Goal: Book appointment/travel/reservation

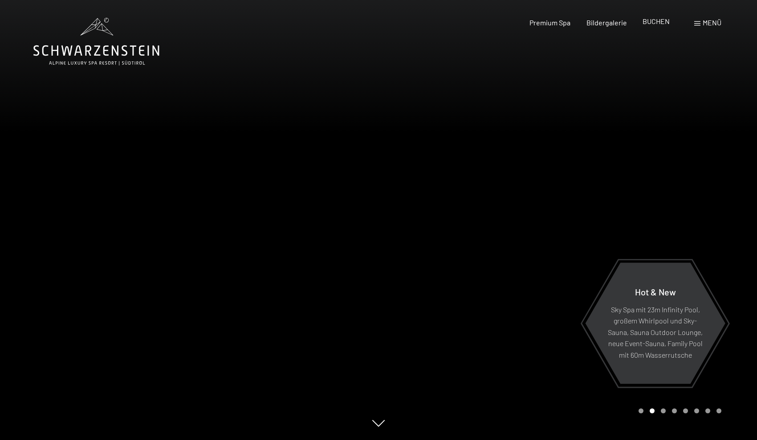
click at [657, 22] on span "BUCHEN" at bounding box center [656, 21] width 27 height 8
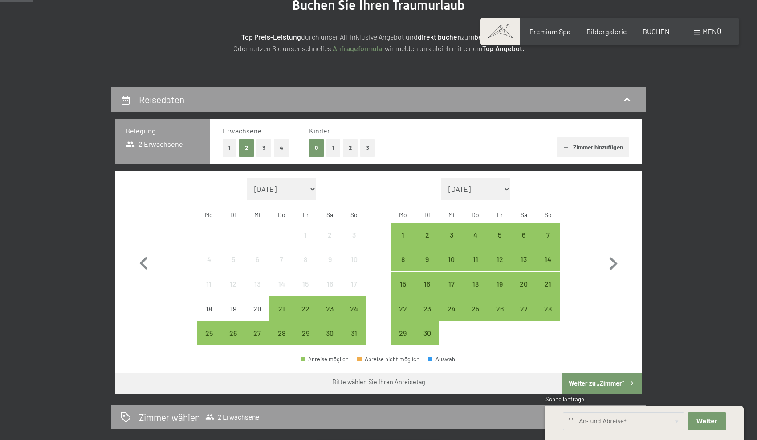
scroll to position [126, 0]
click at [353, 330] on div "31" at bounding box center [354, 341] width 22 height 22
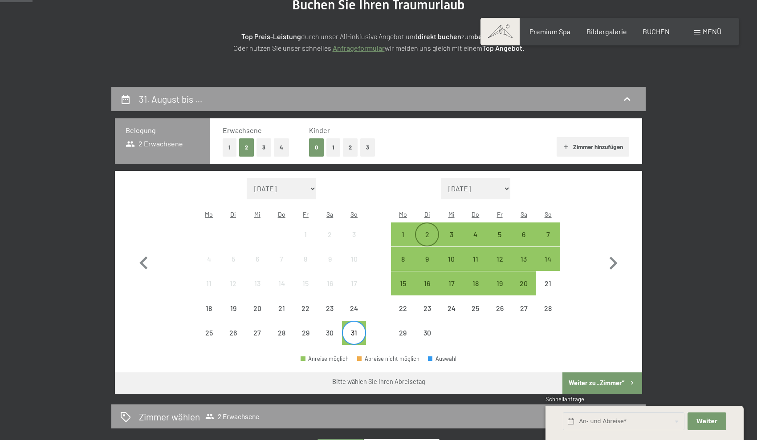
click at [421, 231] on div "2" at bounding box center [427, 242] width 22 height 22
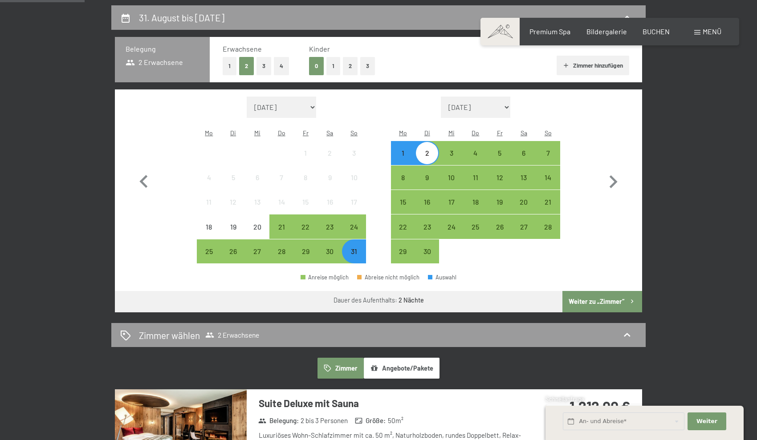
scroll to position [208, 0]
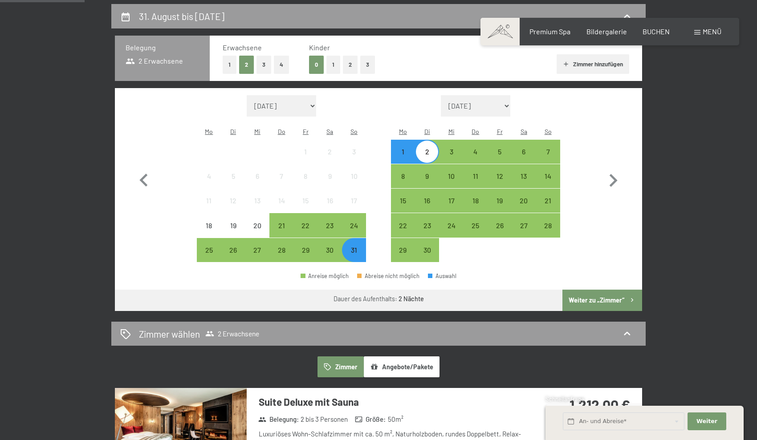
click at [581, 290] on button "Weiter zu „Zimmer“" at bounding box center [603, 300] width 80 height 21
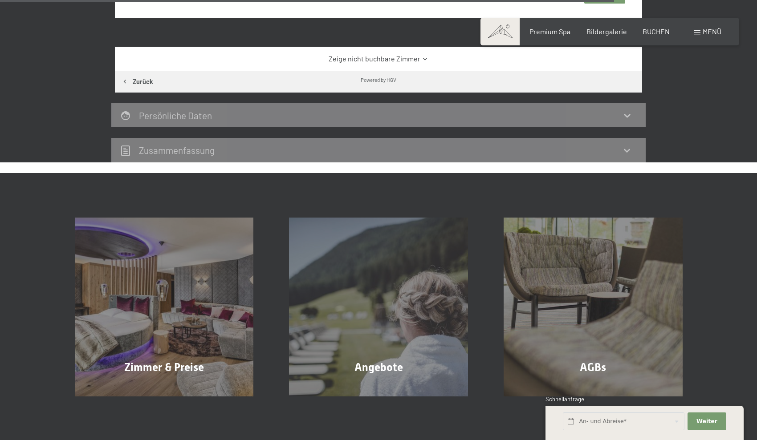
scroll to position [1299, 0]
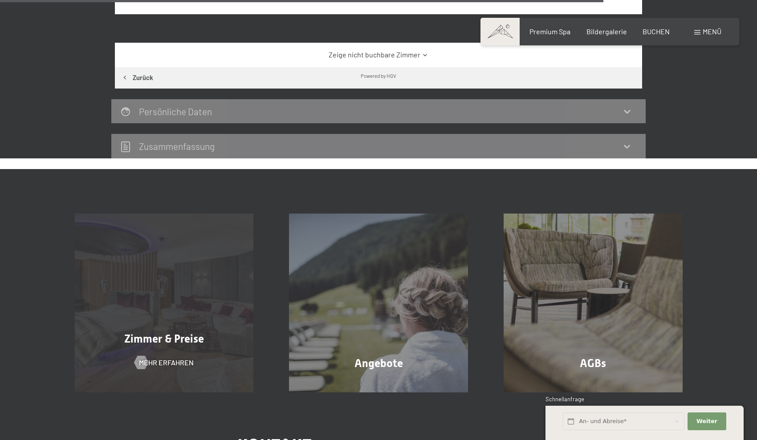
click at [188, 322] on div "Zimmer & Preise Mehr erfahren" at bounding box center [164, 303] width 215 height 179
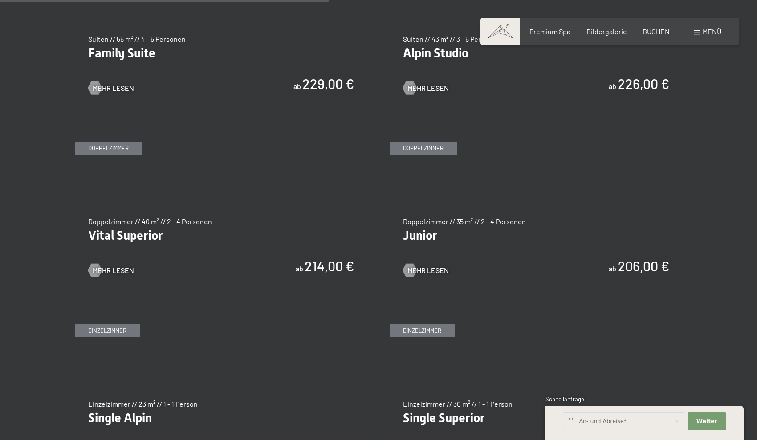
scroll to position [1198, 0]
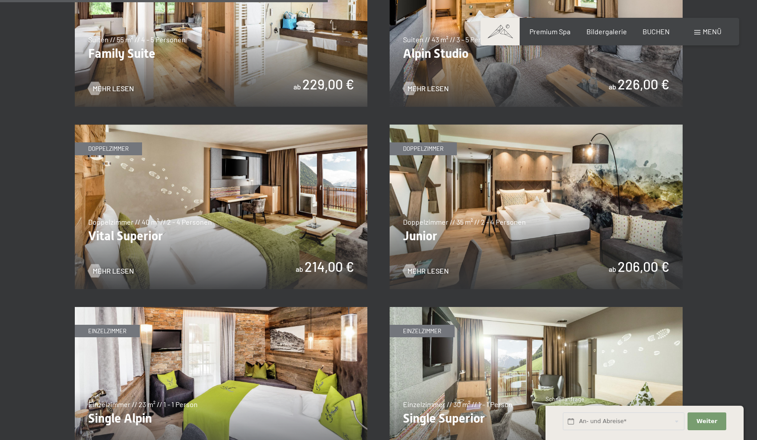
click at [147, 230] on img at bounding box center [221, 207] width 293 height 165
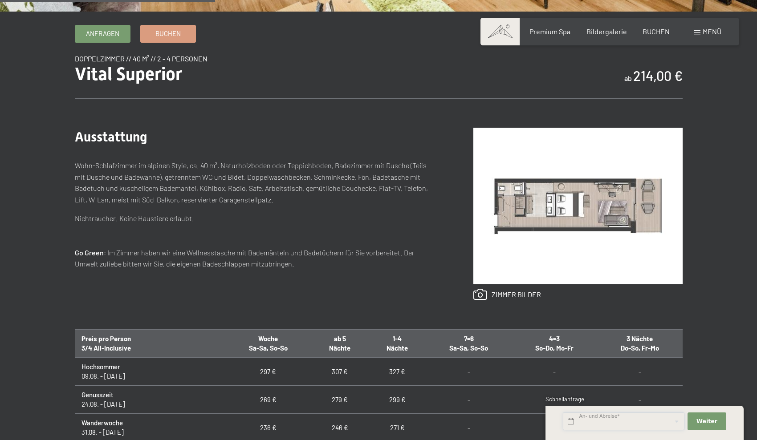
click at [647, 425] on input "text" at bounding box center [624, 422] width 122 height 18
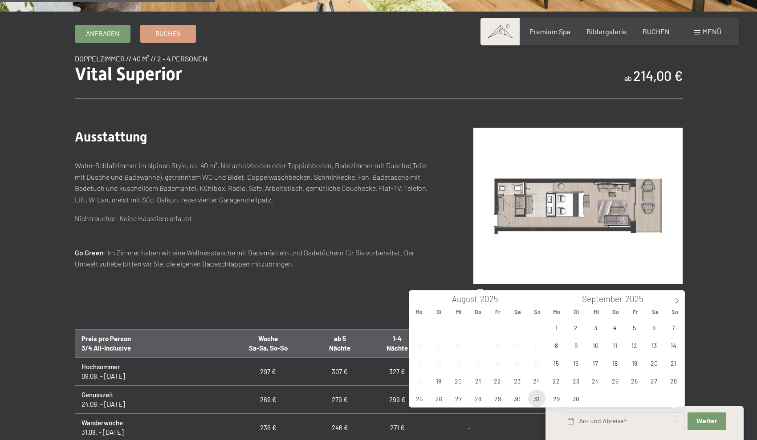
click at [538, 396] on span "31" at bounding box center [536, 398] width 17 height 17
click at [578, 330] on span "2" at bounding box center [575, 327] width 17 height 17
type input "So. 31.08.2025 - Di. 02.09.2025"
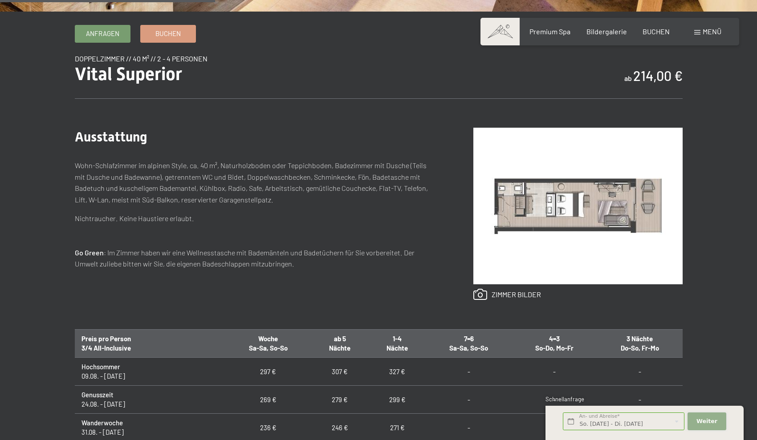
click at [698, 423] on span "Weiter" at bounding box center [707, 422] width 21 height 8
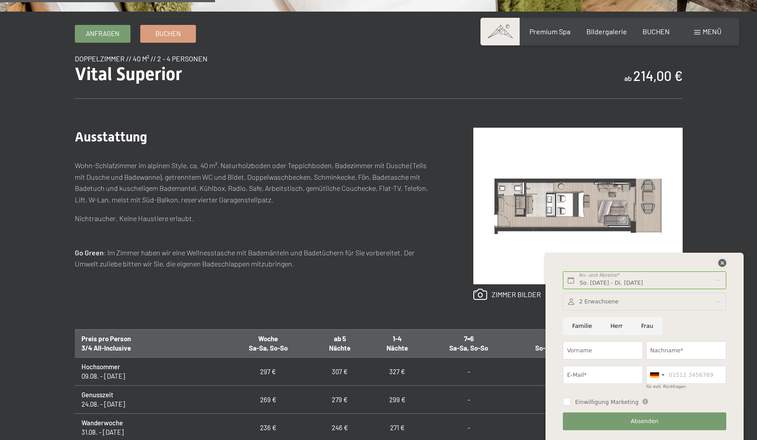
click at [723, 263] on icon at bounding box center [722, 263] width 8 height 8
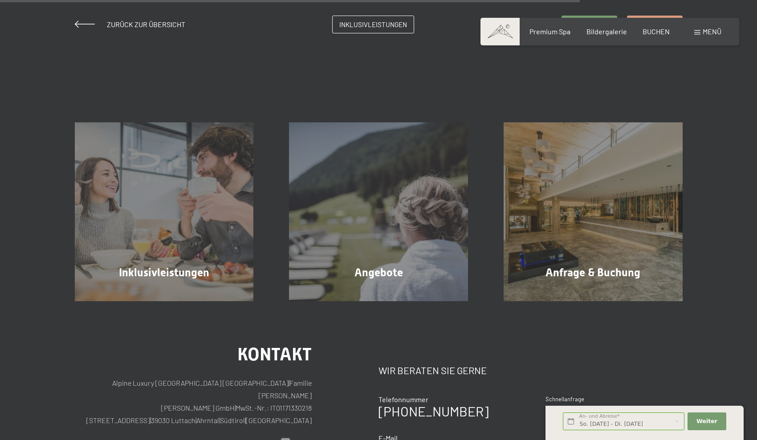
scroll to position [892, 0]
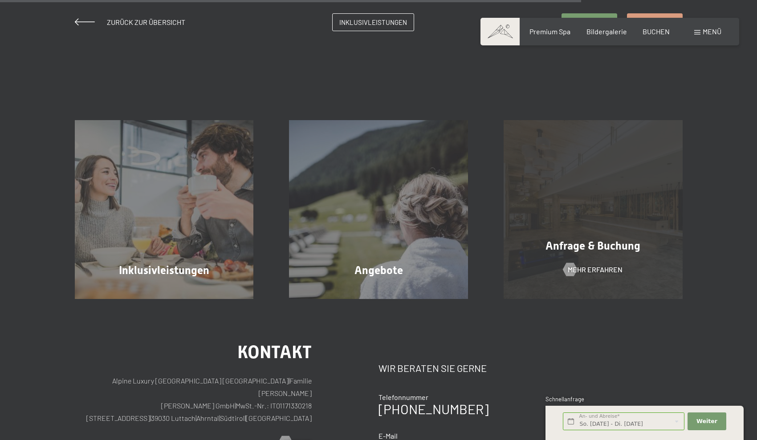
click at [617, 248] on span "Anfrage & Buchung" at bounding box center [593, 246] width 95 height 13
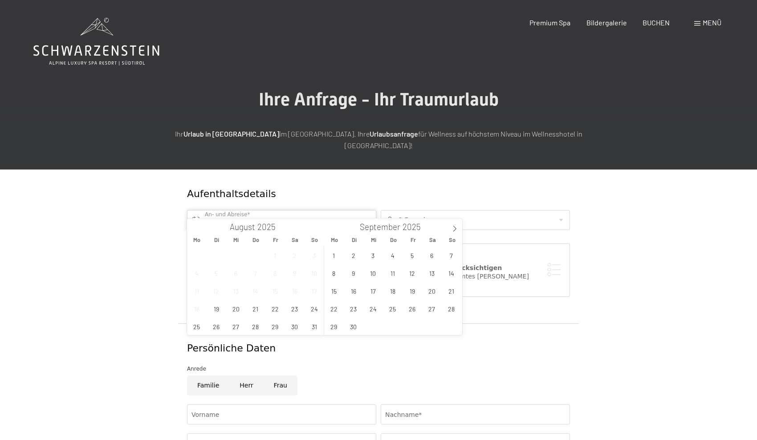
click at [331, 213] on input "text" at bounding box center [281, 220] width 189 height 20
click at [316, 328] on span "31" at bounding box center [314, 326] width 17 height 17
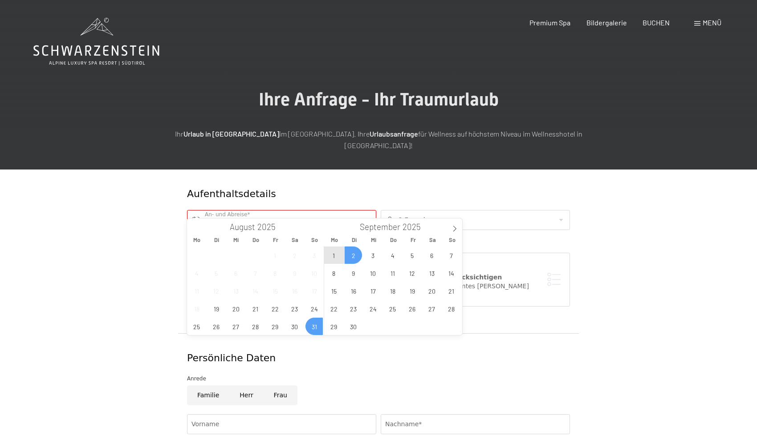
click at [357, 261] on span "2" at bounding box center [353, 255] width 17 height 17
type input "So. 31.08.2025 - Di. 02.09.2025"
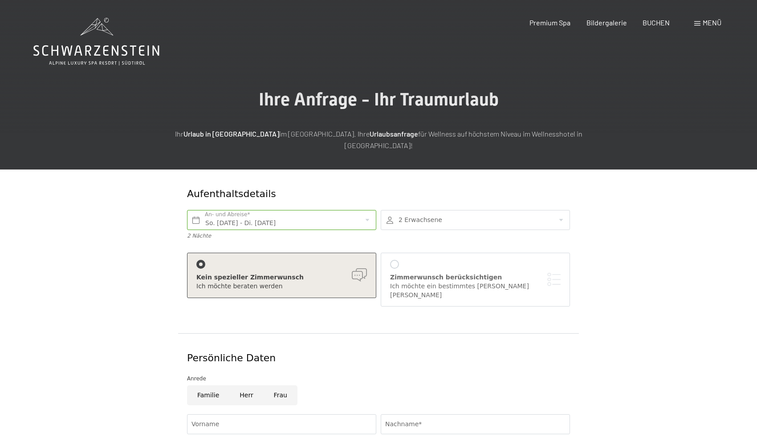
click at [325, 282] on div "Ich möchte beraten werden" at bounding box center [281, 286] width 171 height 9
click at [392, 260] on div at bounding box center [394, 264] width 9 height 9
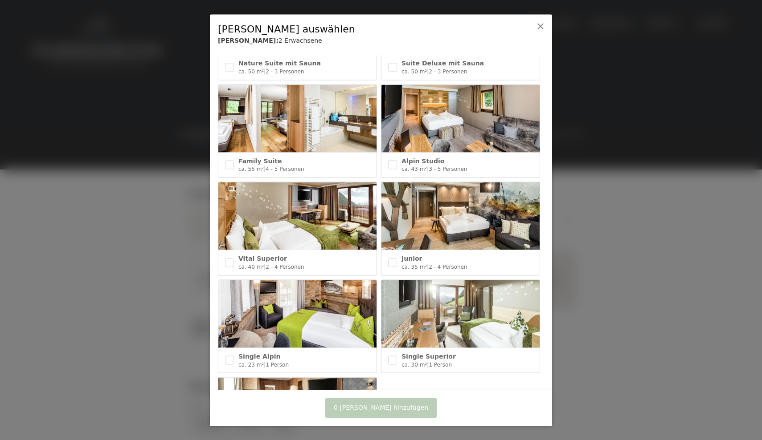
scroll to position [277, 0]
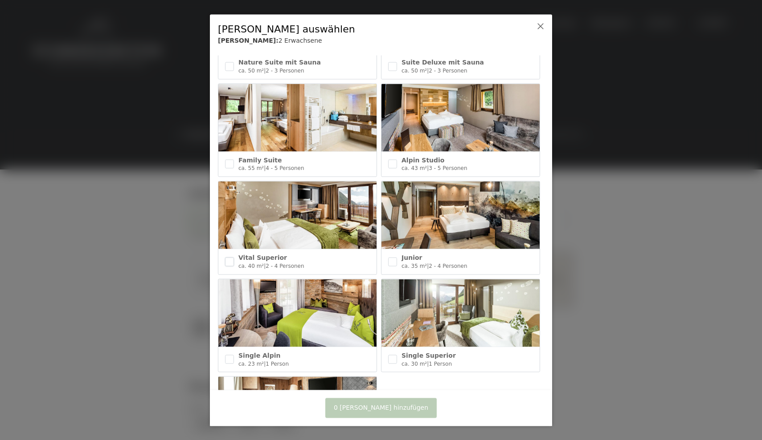
click at [228, 260] on input "checkbox" at bounding box center [229, 261] width 9 height 9
checkbox input "true"
click at [390, 260] on input "checkbox" at bounding box center [392, 261] width 9 height 9
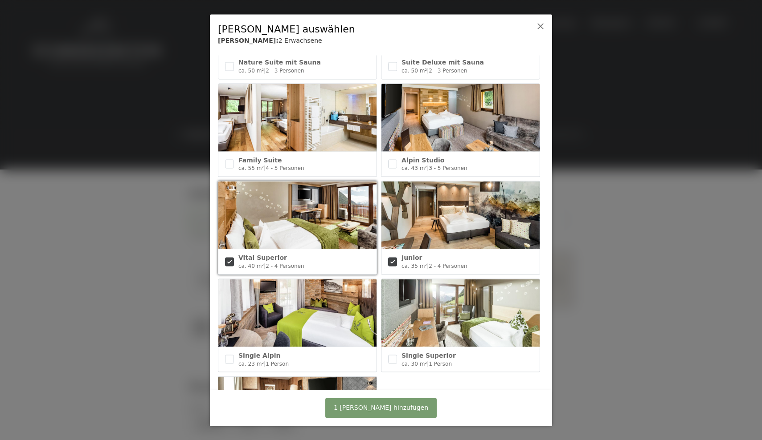
checkbox input "true"
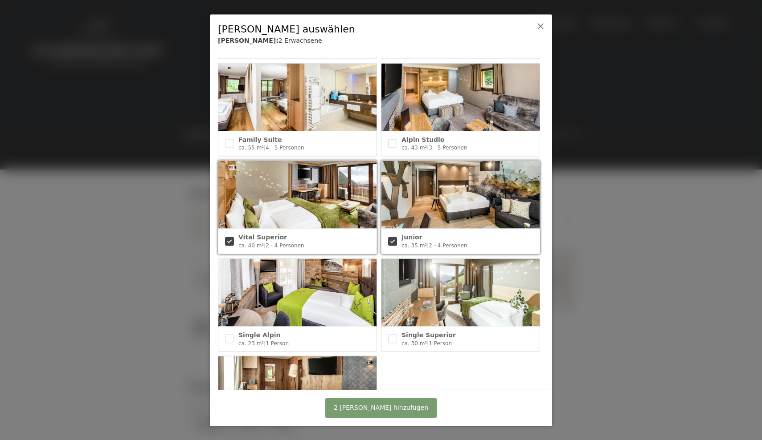
scroll to position [297, 0]
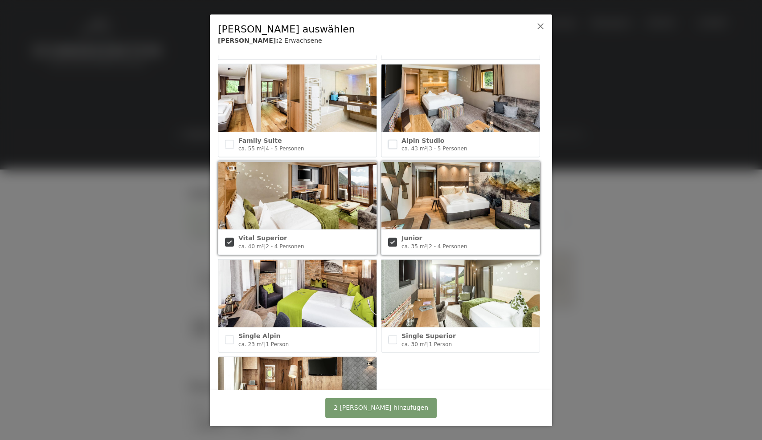
click at [394, 140] on input "checkbox" at bounding box center [392, 144] width 9 height 9
checkbox input "true"
click at [391, 239] on input "checkbox" at bounding box center [392, 242] width 9 height 9
click at [395, 238] on input "checkbox" at bounding box center [392, 242] width 9 height 9
checkbox input "true"
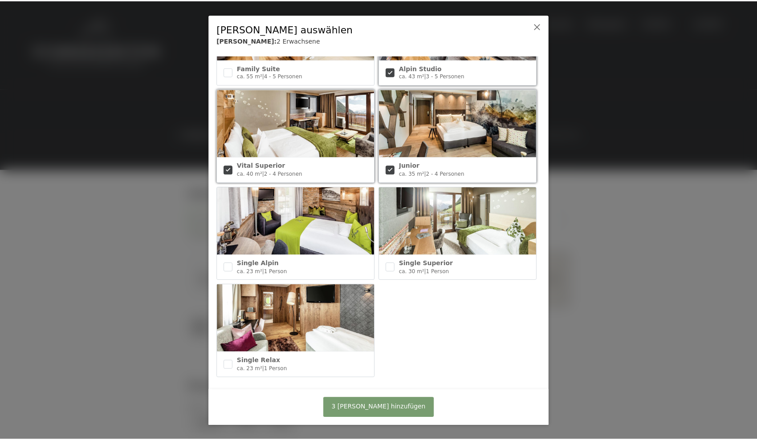
scroll to position [369, 0]
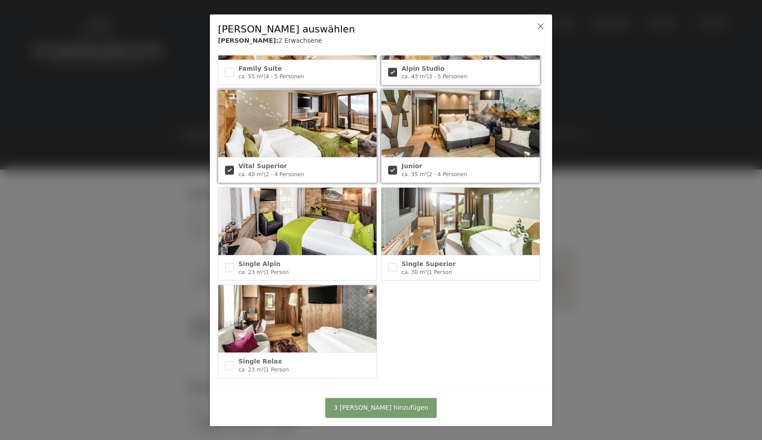
click at [367, 414] on button "3 Zimmer hinzufügen" at bounding box center [380, 408] width 111 height 20
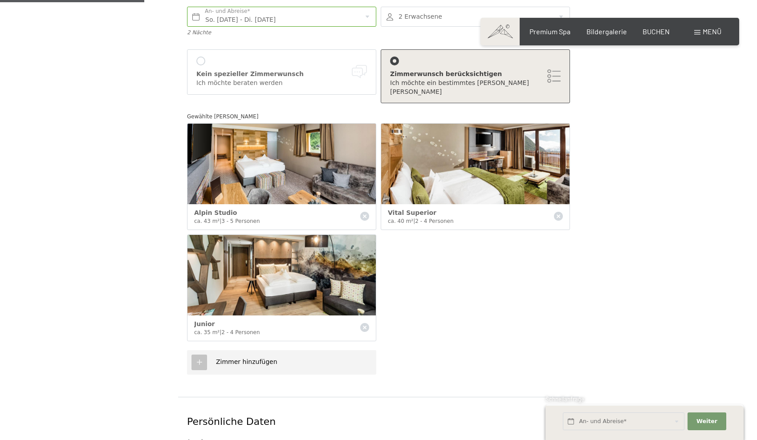
scroll to position [201, 0]
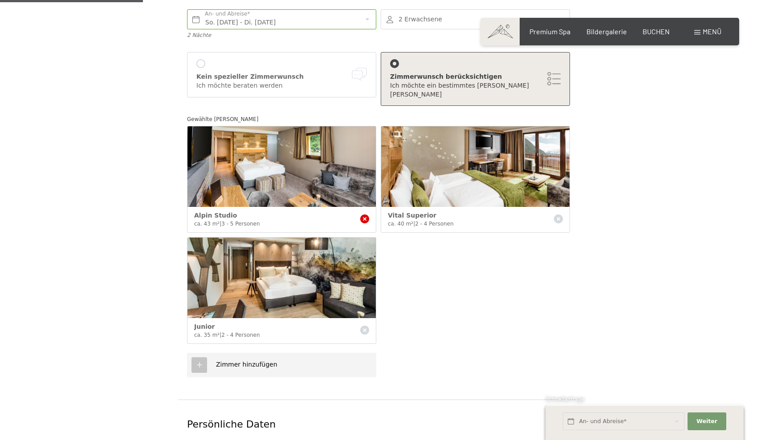
click at [365, 215] on icon at bounding box center [364, 219] width 9 height 9
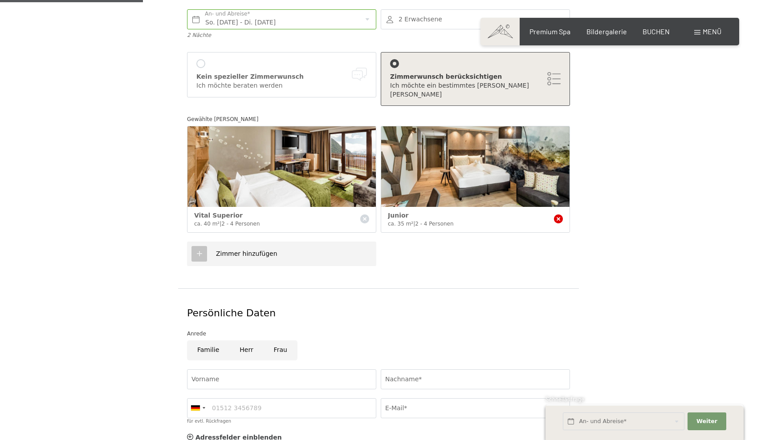
click at [558, 215] on icon at bounding box center [558, 219] width 9 height 9
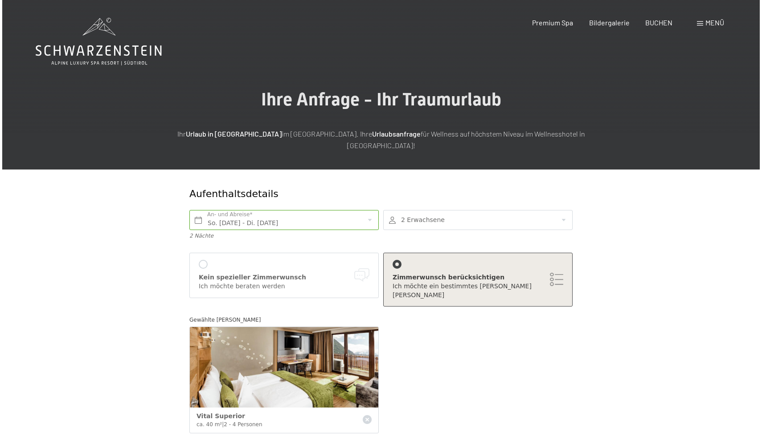
scroll to position [0, 0]
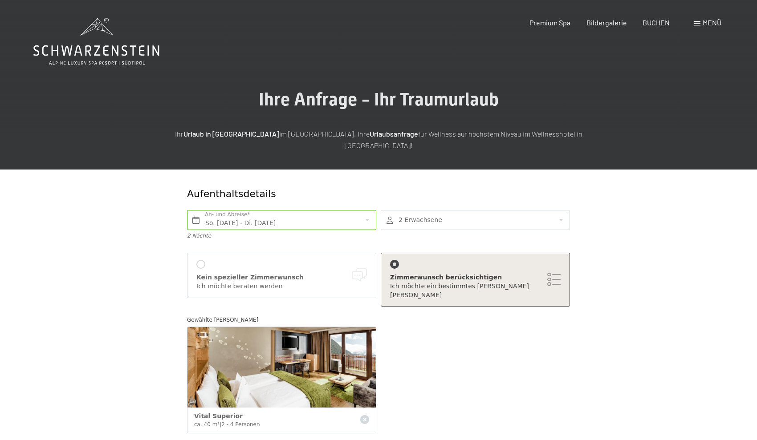
click at [716, 24] on span "Menü" at bounding box center [712, 22] width 19 height 8
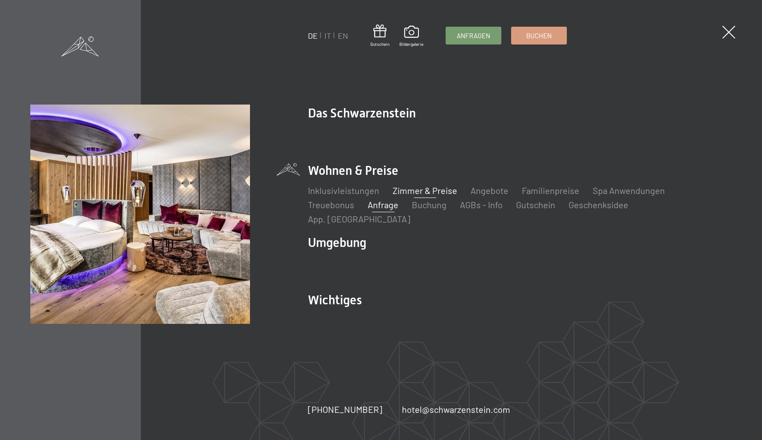
click at [416, 196] on link "Zimmer & Preise" at bounding box center [424, 190] width 65 height 11
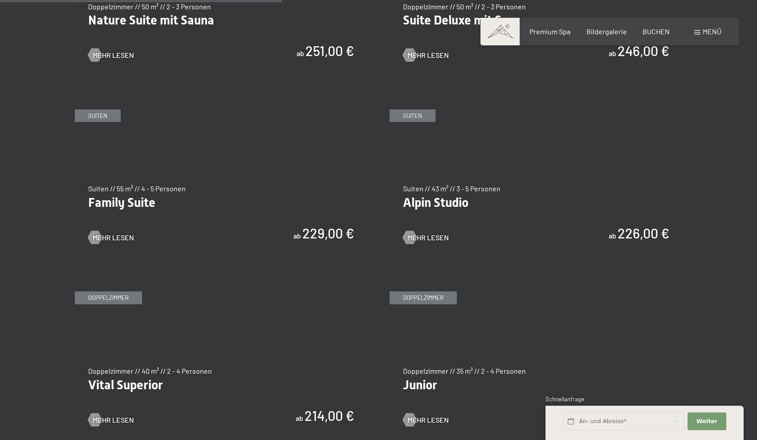
scroll to position [1051, 0]
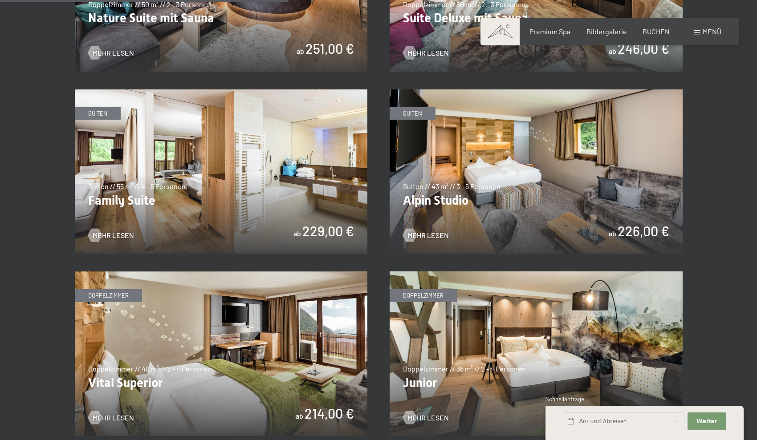
click at [451, 189] on img at bounding box center [536, 172] width 293 height 165
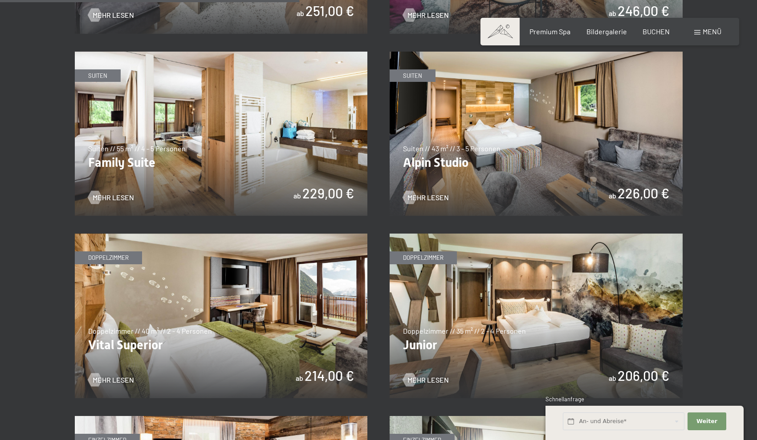
scroll to position [1096, 0]
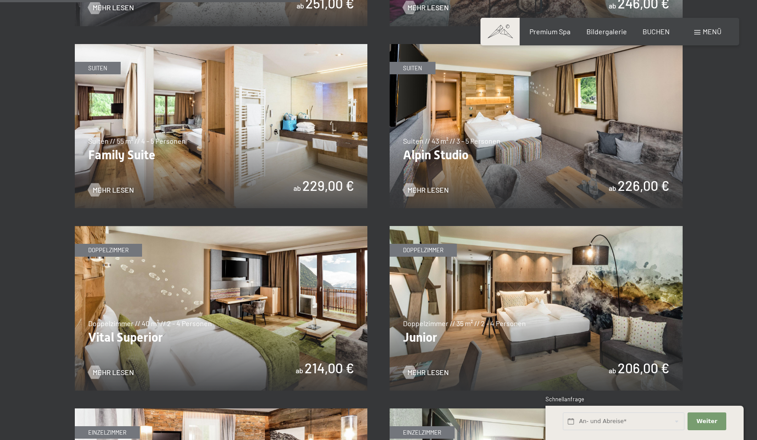
click at [420, 334] on img at bounding box center [536, 308] width 293 height 165
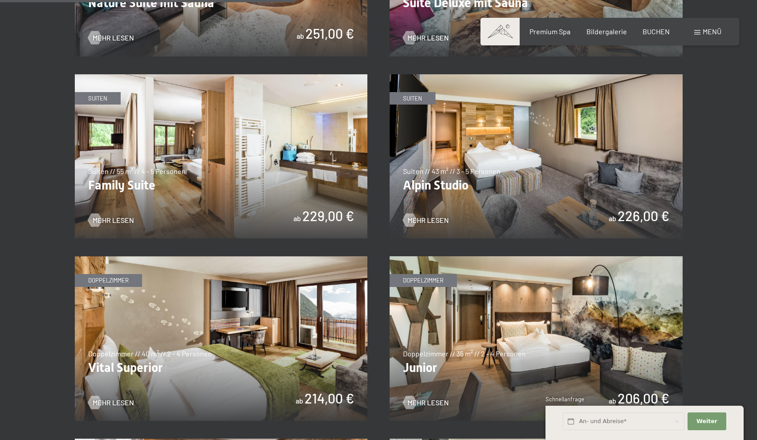
scroll to position [1080, 0]
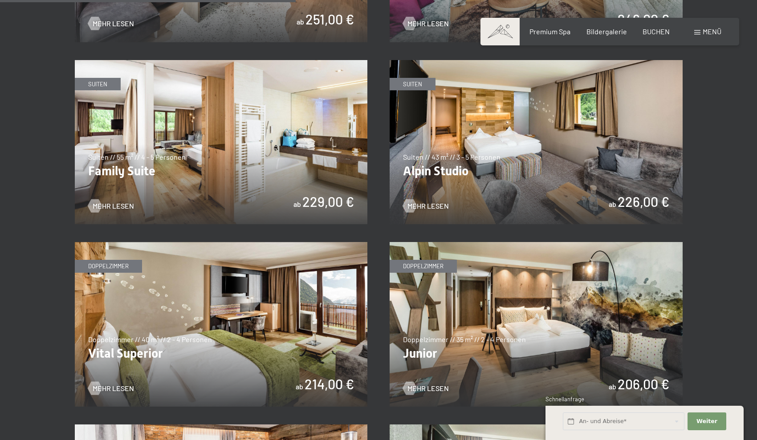
click at [135, 345] on img at bounding box center [221, 324] width 293 height 165
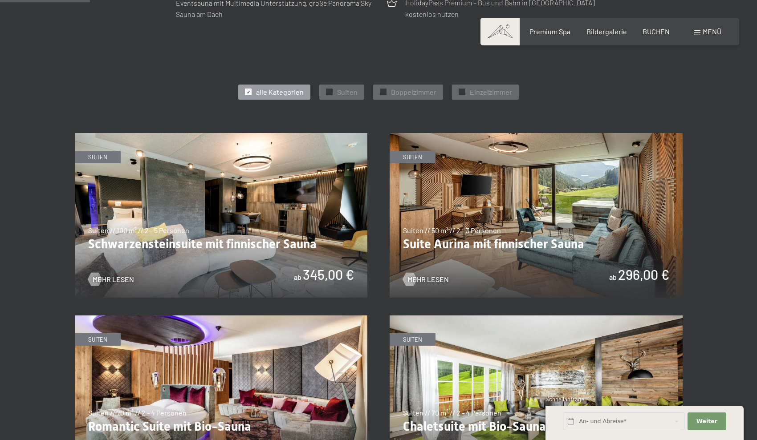
scroll to position [580, 0]
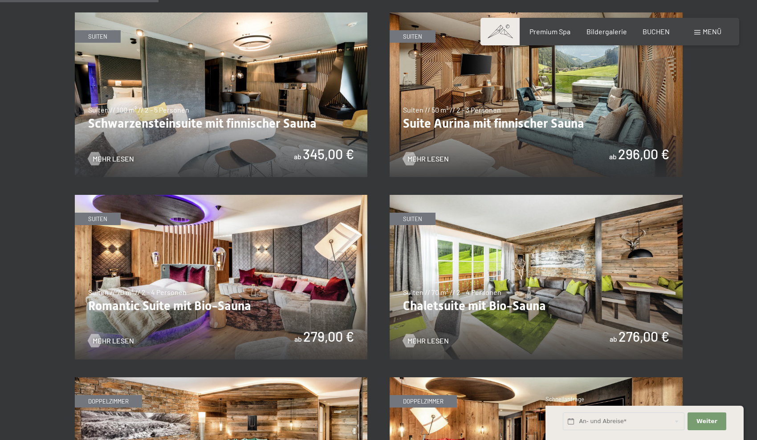
click at [409, 140] on img at bounding box center [536, 94] width 293 height 165
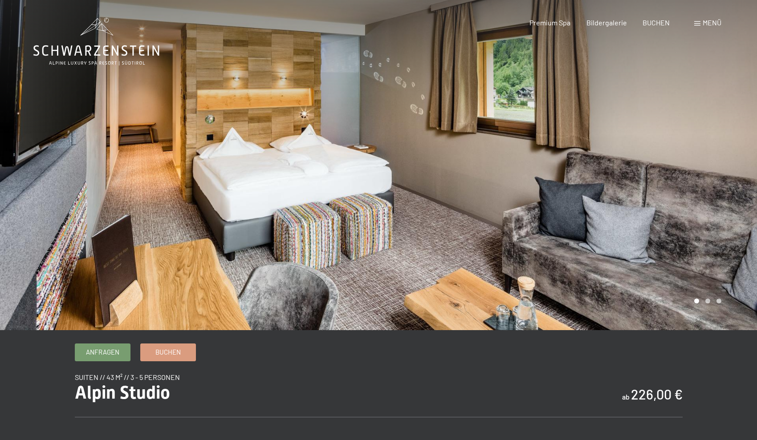
click at [504, 205] on div at bounding box center [568, 165] width 379 height 330
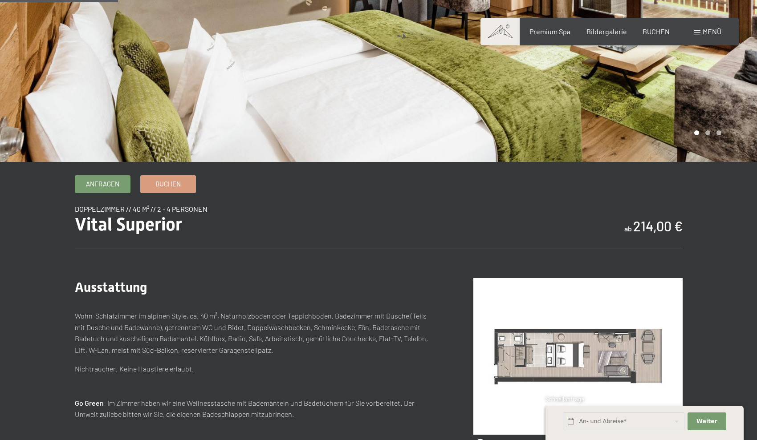
scroll to position [168, 0]
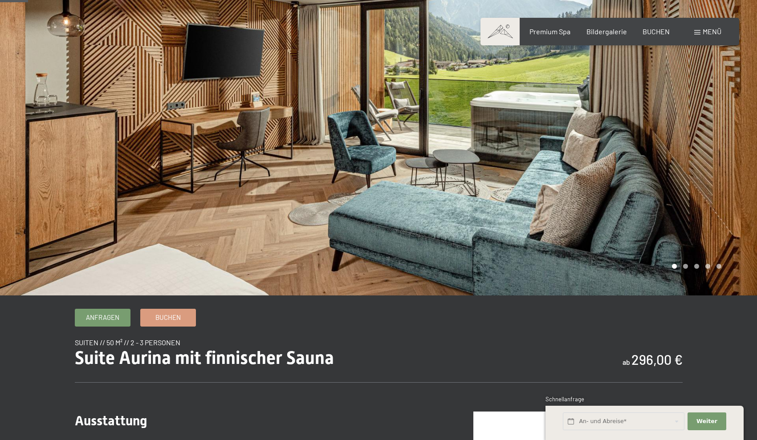
scroll to position [31, 0]
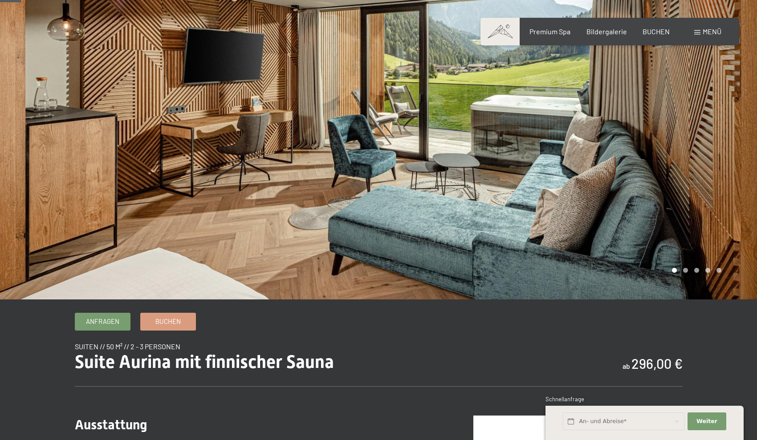
click at [577, 261] on div at bounding box center [568, 134] width 379 height 330
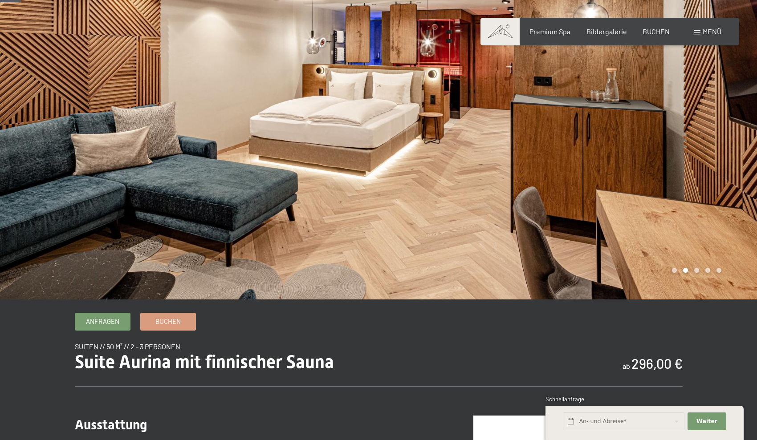
click at [577, 261] on div at bounding box center [568, 134] width 379 height 330
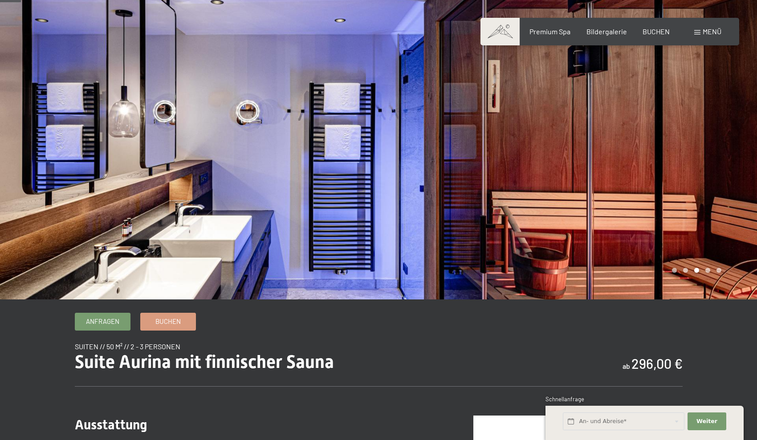
click at [577, 261] on div at bounding box center [568, 134] width 379 height 330
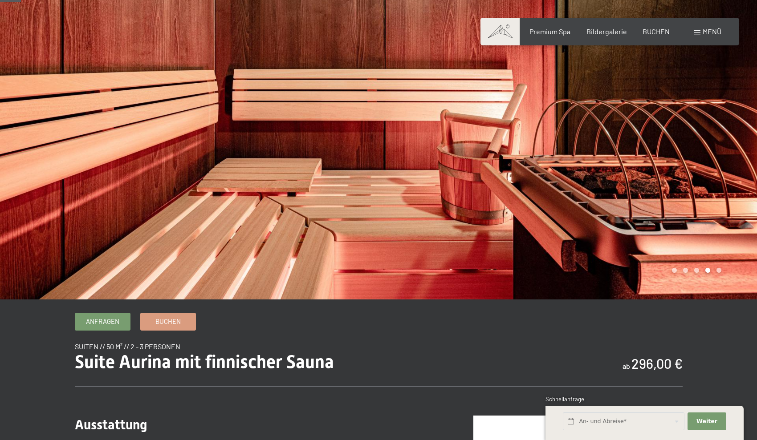
click at [577, 261] on div at bounding box center [568, 134] width 379 height 330
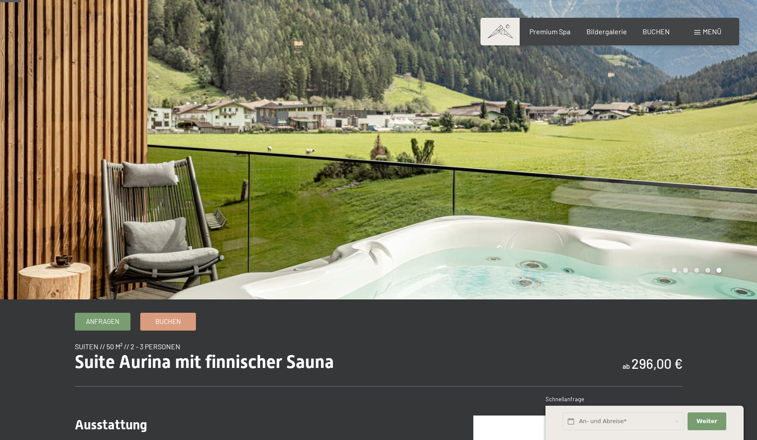
click at [577, 261] on div at bounding box center [568, 134] width 379 height 330
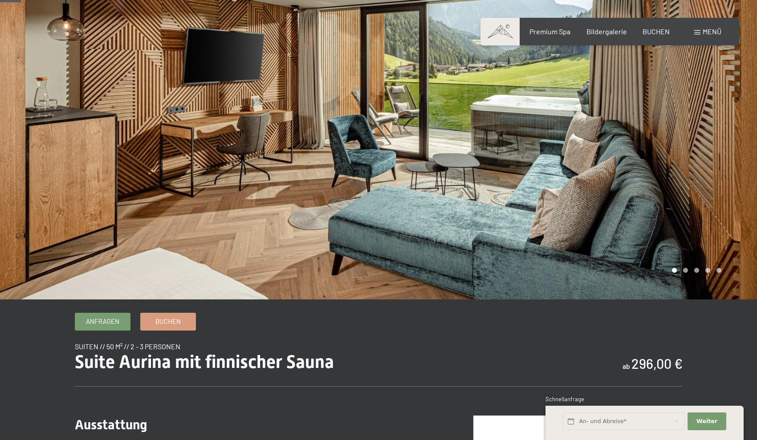
click at [577, 261] on div at bounding box center [568, 134] width 379 height 330
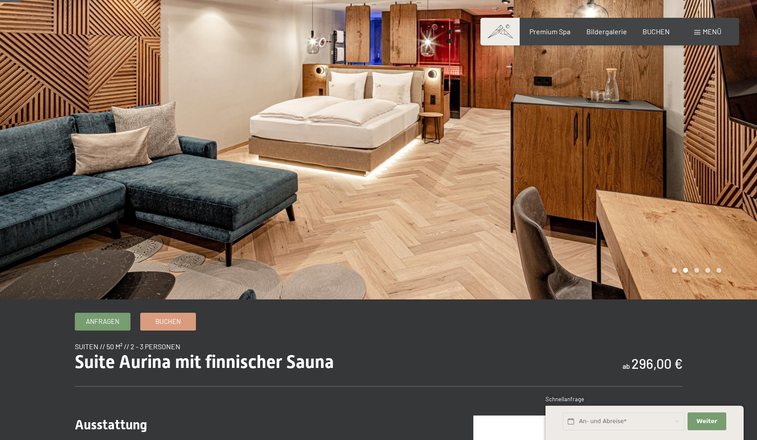
click at [578, 261] on div at bounding box center [568, 134] width 379 height 330
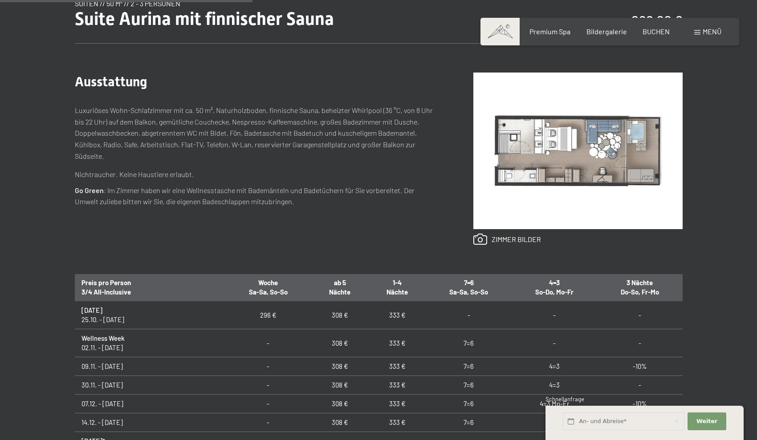
scroll to position [161, 0]
click at [662, 34] on div "BUCHEN" at bounding box center [656, 30] width 27 height 10
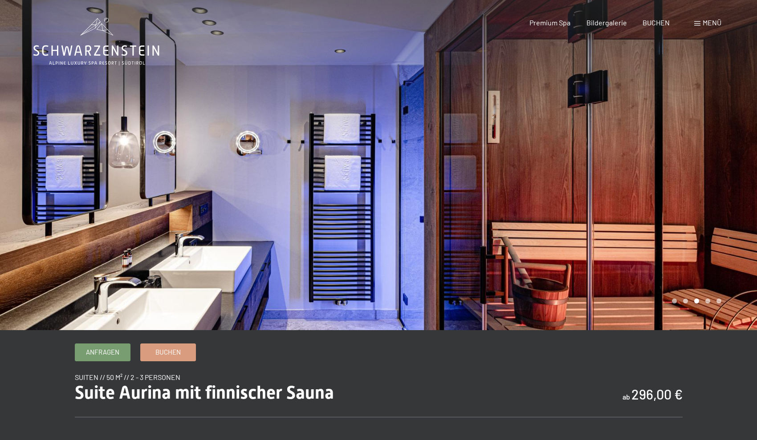
scroll to position [0, 0]
click at [656, 23] on span "BUCHEN" at bounding box center [656, 21] width 27 height 8
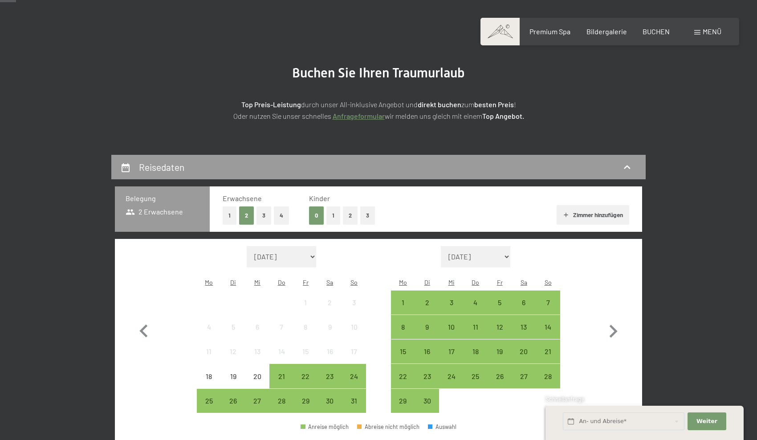
scroll to position [27, 0]
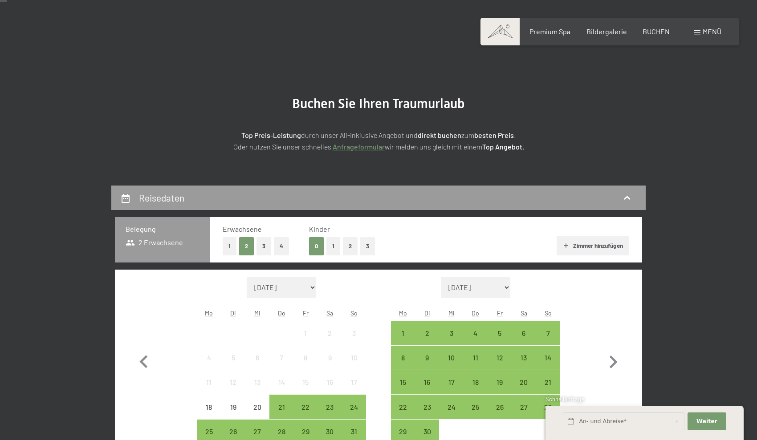
click at [356, 147] on link "Anfrageformular" at bounding box center [359, 147] width 52 height 8
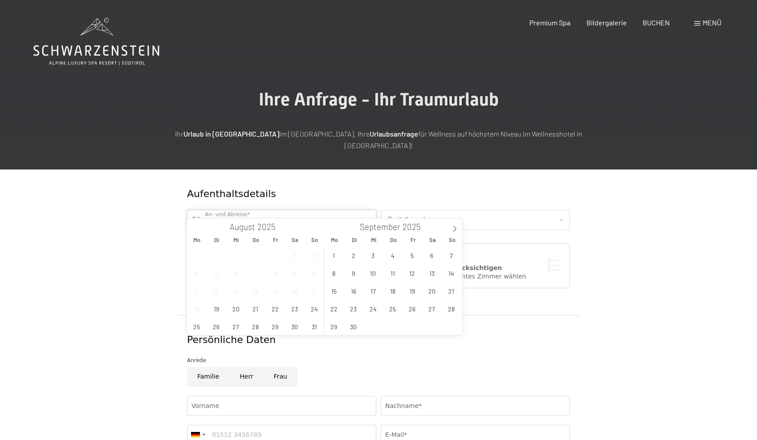
click at [349, 210] on input "text" at bounding box center [281, 220] width 189 height 20
click at [313, 329] on span "31" at bounding box center [314, 326] width 17 height 17
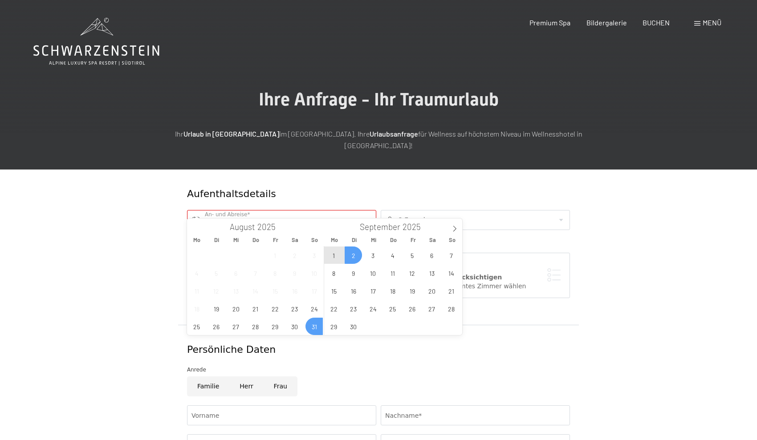
click at [352, 261] on span "2" at bounding box center [353, 255] width 17 height 17
type input "[DATE] - [DATE]"
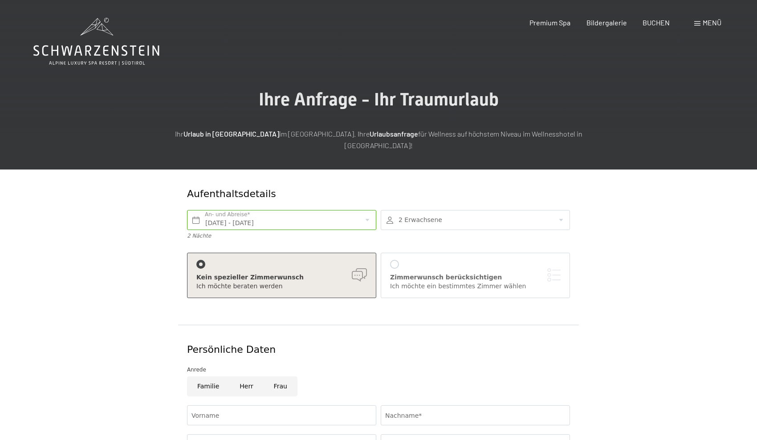
click at [397, 260] on div at bounding box center [394, 264] width 9 height 9
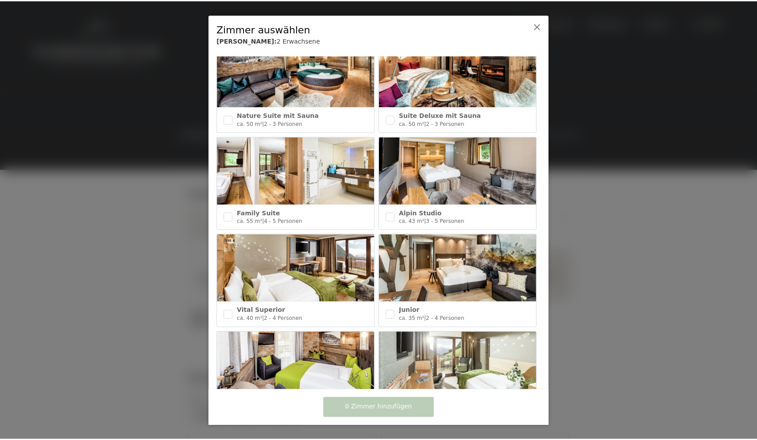
scroll to position [226, 0]
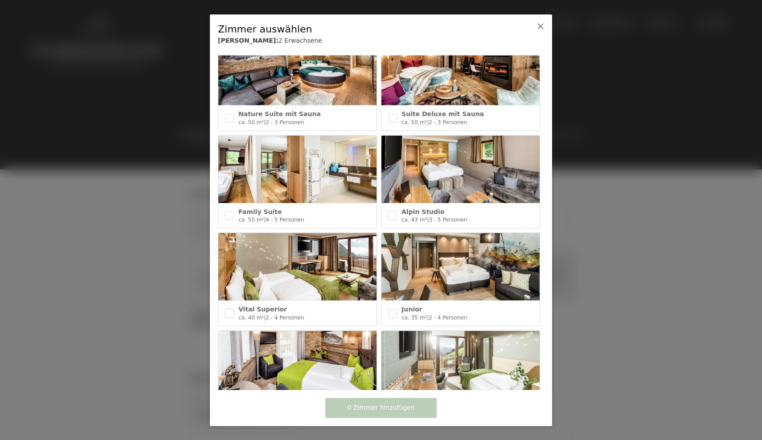
click at [230, 311] on input "checkbox" at bounding box center [229, 313] width 9 height 9
checkbox input "true"
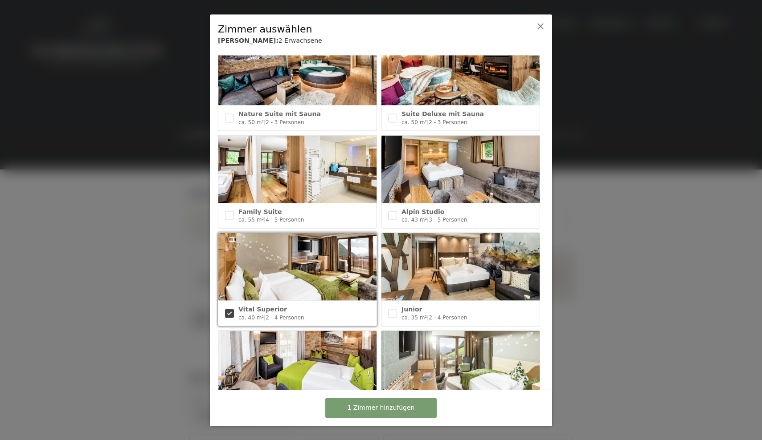
click at [351, 416] on button "1 Zimmer hinzufügen" at bounding box center [380, 408] width 111 height 20
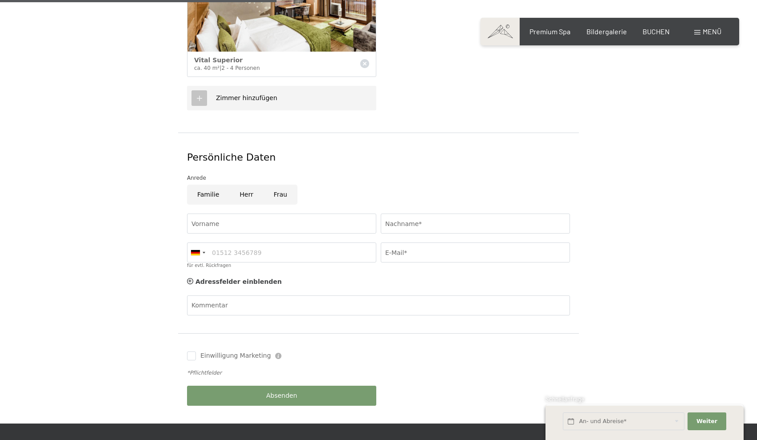
scroll to position [349, 0]
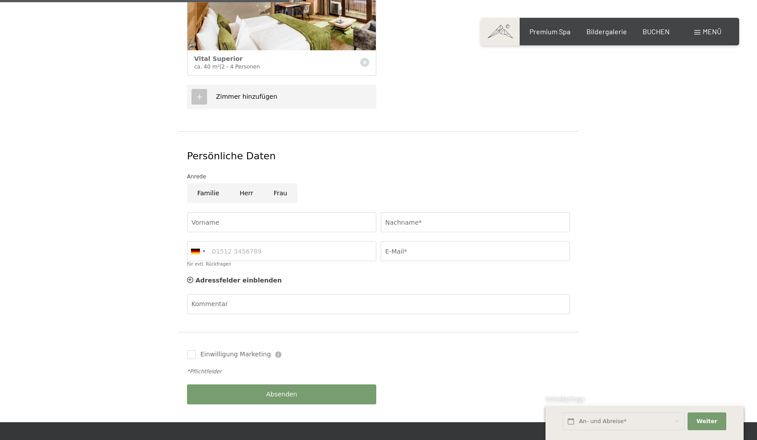
click at [249, 184] on input "Herr" at bounding box center [246, 194] width 34 height 20
radio input "true"
click at [240, 212] on input "Vorname" at bounding box center [281, 222] width 189 height 20
type input "Don"
type input "Spronck"
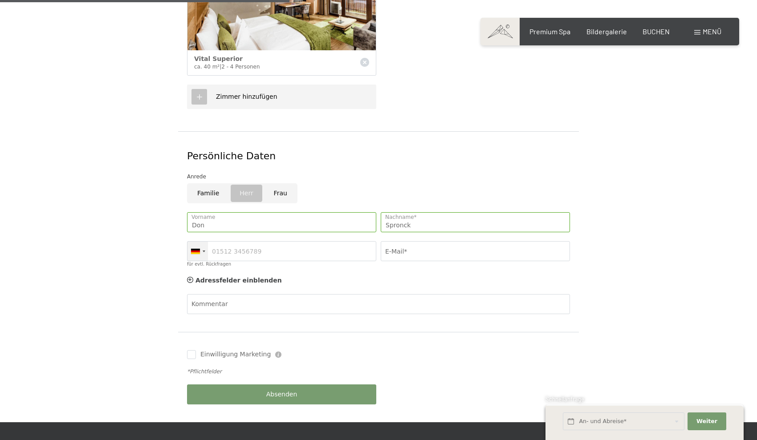
click at [204, 251] on div at bounding box center [204, 252] width 3 height 2
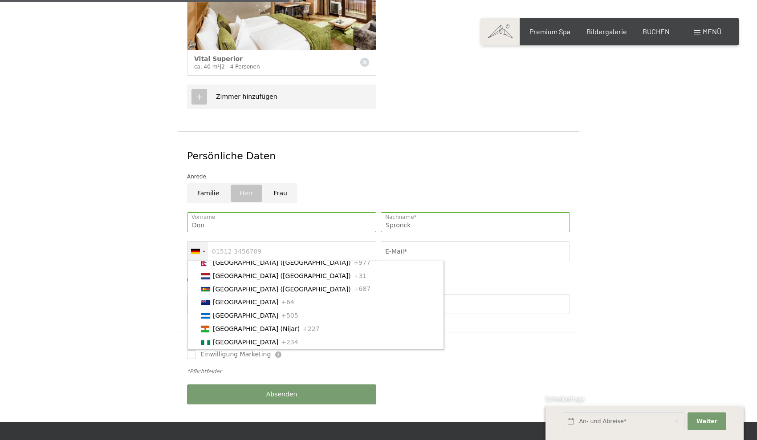
scroll to position [2136, 0]
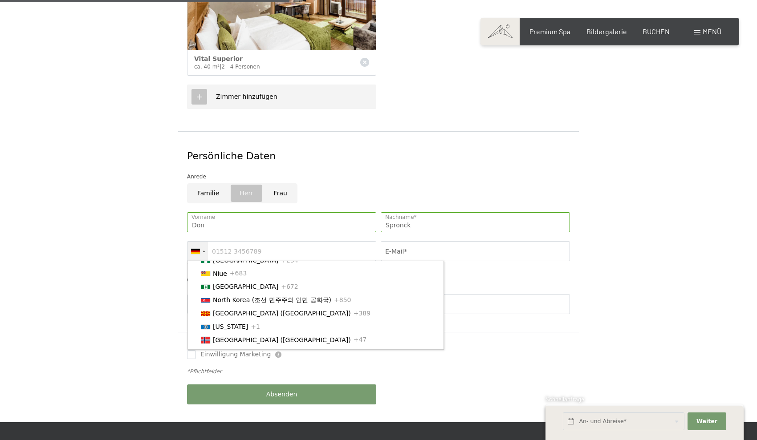
click at [222, 198] on span "[GEOGRAPHIC_DATA] ([GEOGRAPHIC_DATA])" at bounding box center [282, 194] width 138 height 7
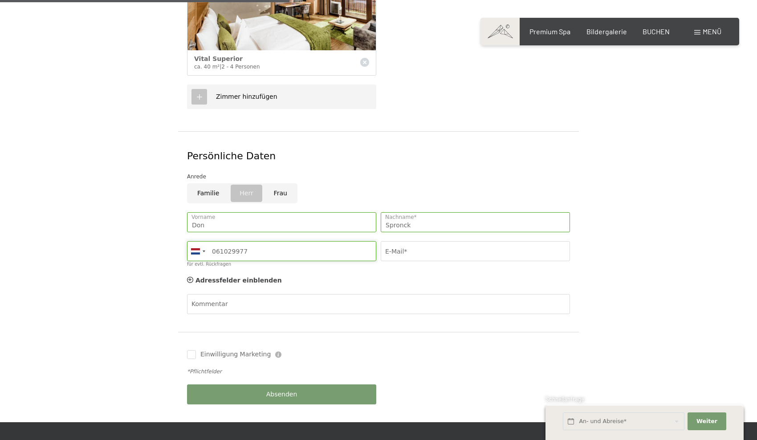
type input "061029977"
type input "[EMAIL_ADDRESS][DOMAIN_NAME]"
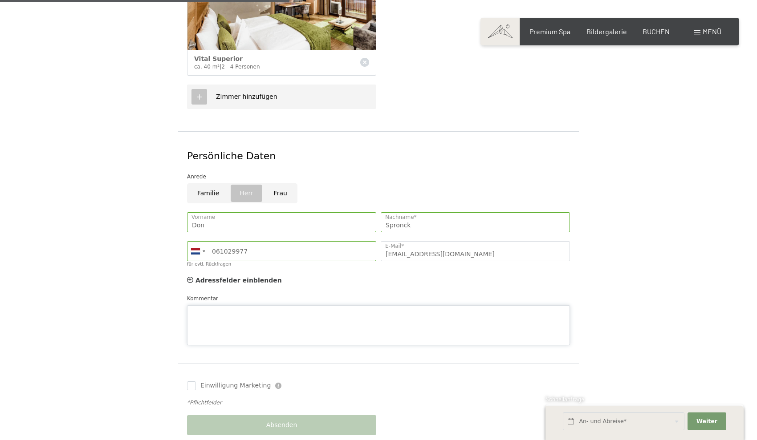
click at [294, 306] on textarea "Kommentar" at bounding box center [378, 326] width 383 height 40
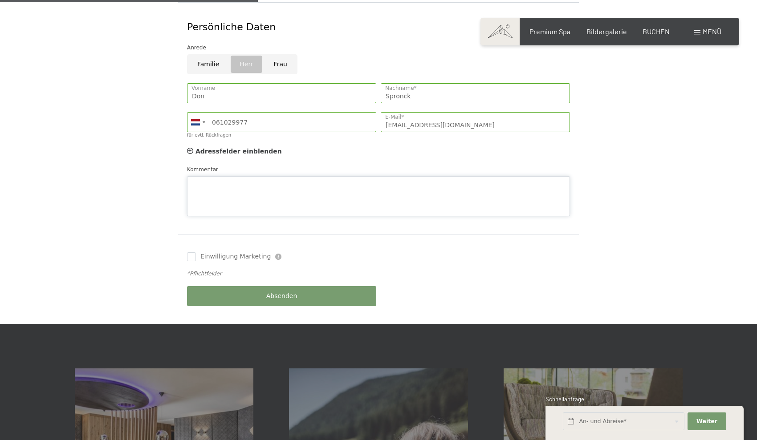
scroll to position [534, 0]
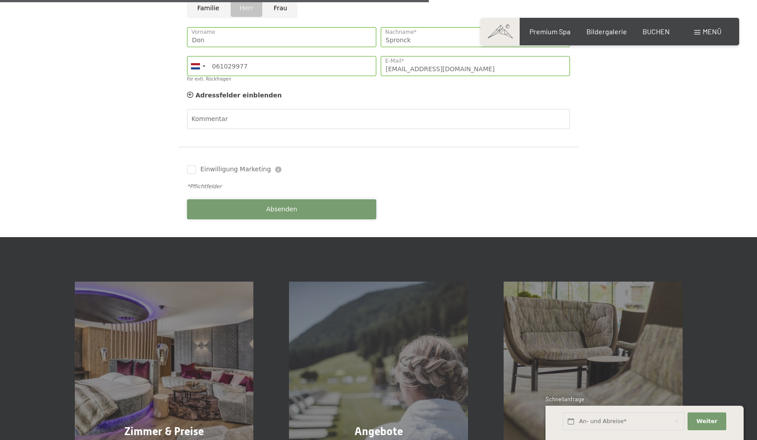
click at [298, 228] on div "Buchen Anfragen Premium Spa Bildergalerie BUCHEN Menü DE IT EN Gutschein Bilder…" at bounding box center [378, 175] width 757 height 1418
click at [277, 205] on span "Absenden" at bounding box center [281, 209] width 31 height 9
